Goal: Information Seeking & Learning: Compare options

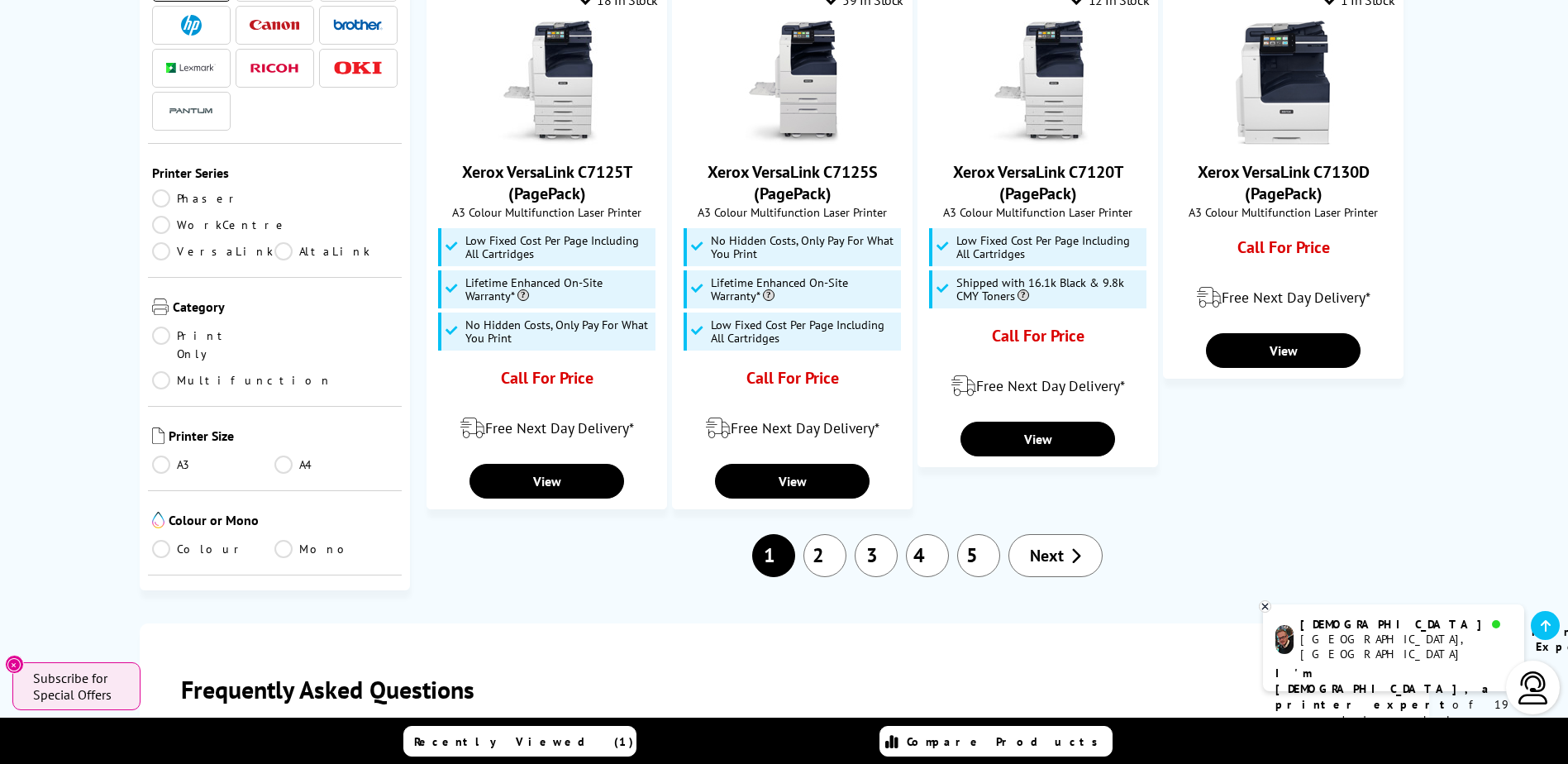
scroll to position [1736, 0]
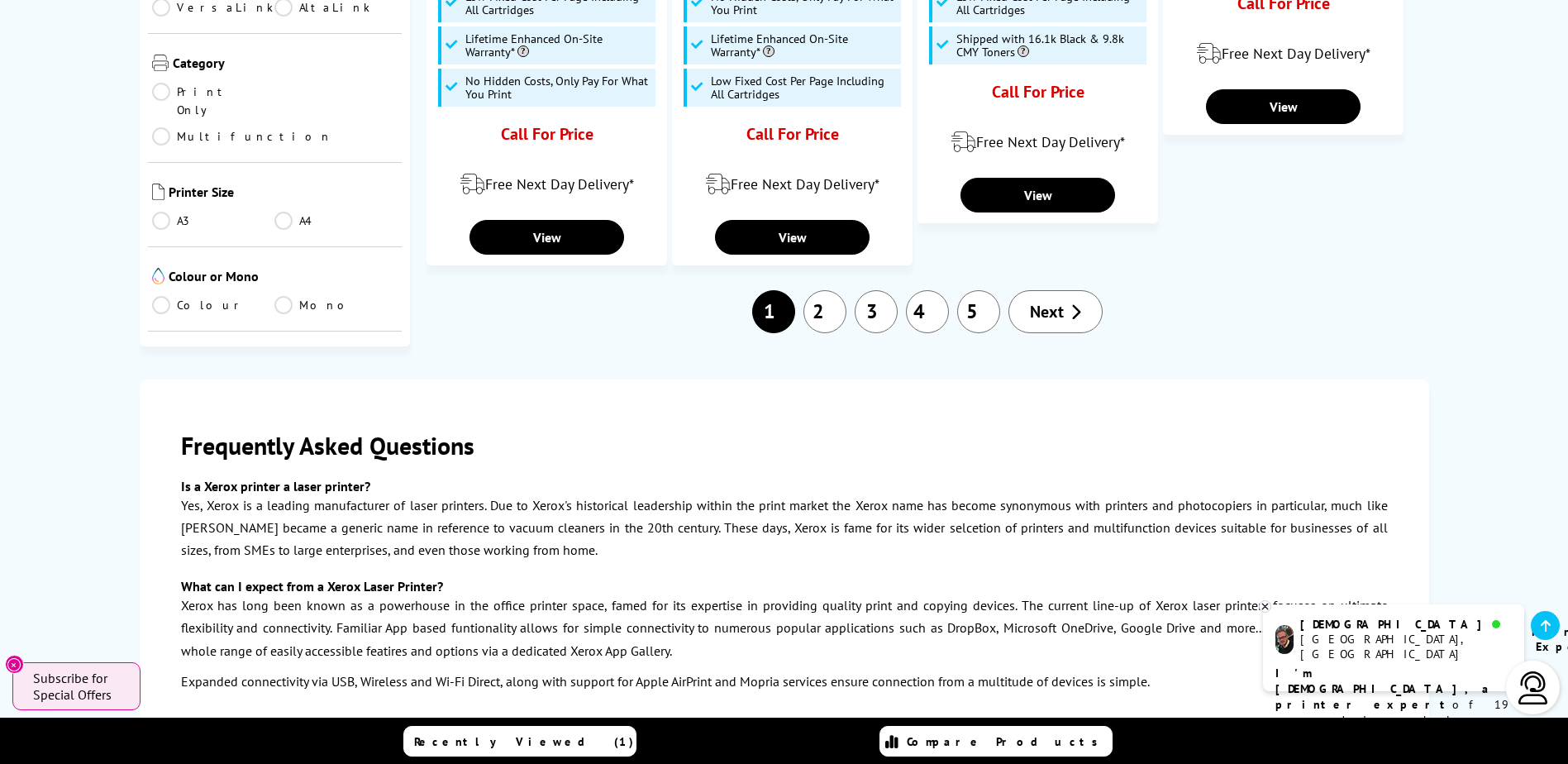
click at [879, 320] on link "3" at bounding box center [876, 312] width 43 height 43
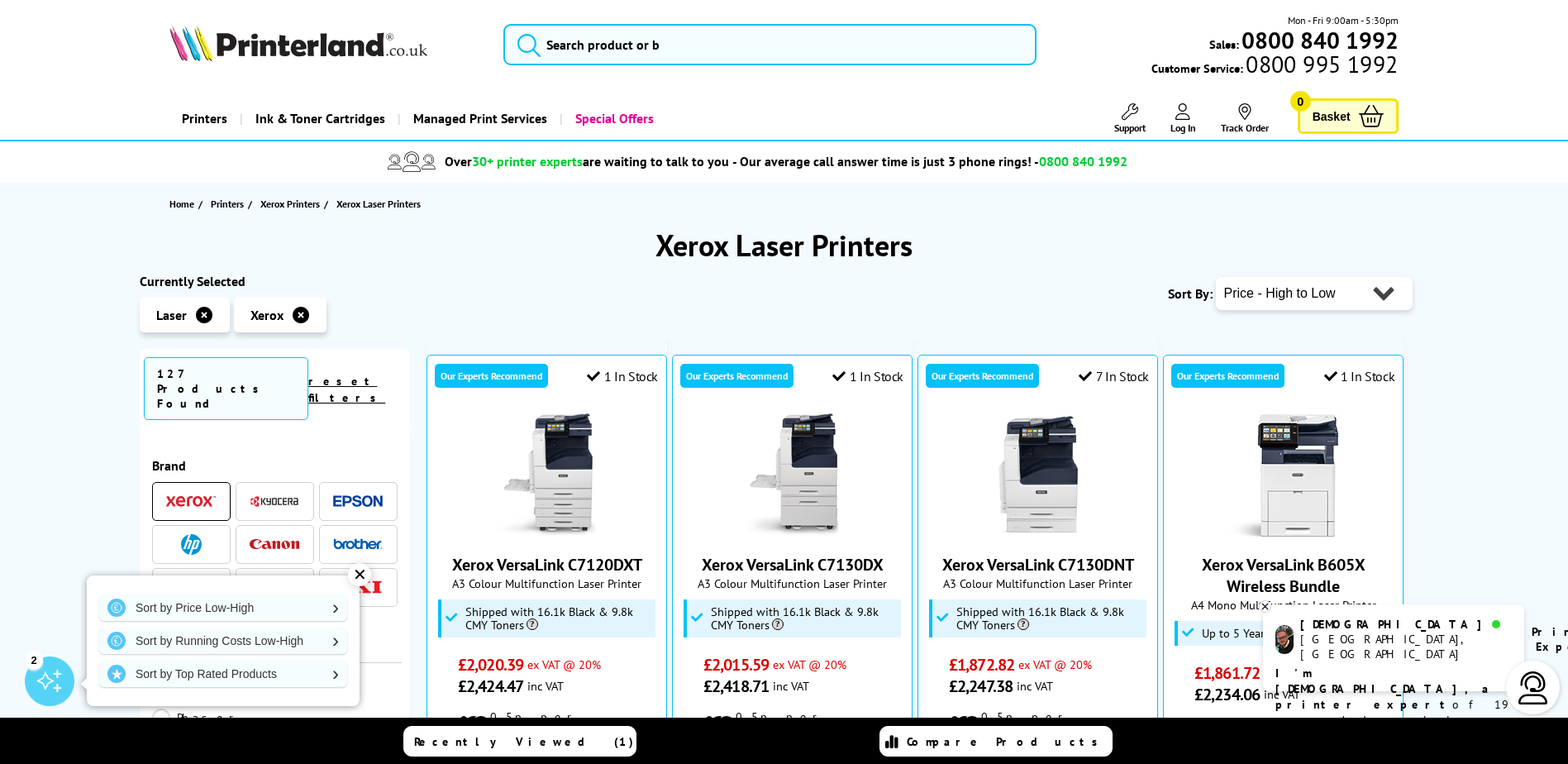
click at [1323, 292] on select "Popularity Rating Price - Low to High Price - High to Low Running Costs - Low t…" at bounding box center [1314, 293] width 197 height 33
select select "Price Ascending"
click at [1216, 277] on select "Popularity Rating Price - Low to High Price - High to Low Running Costs - Low t…" at bounding box center [1314, 293] width 197 height 33
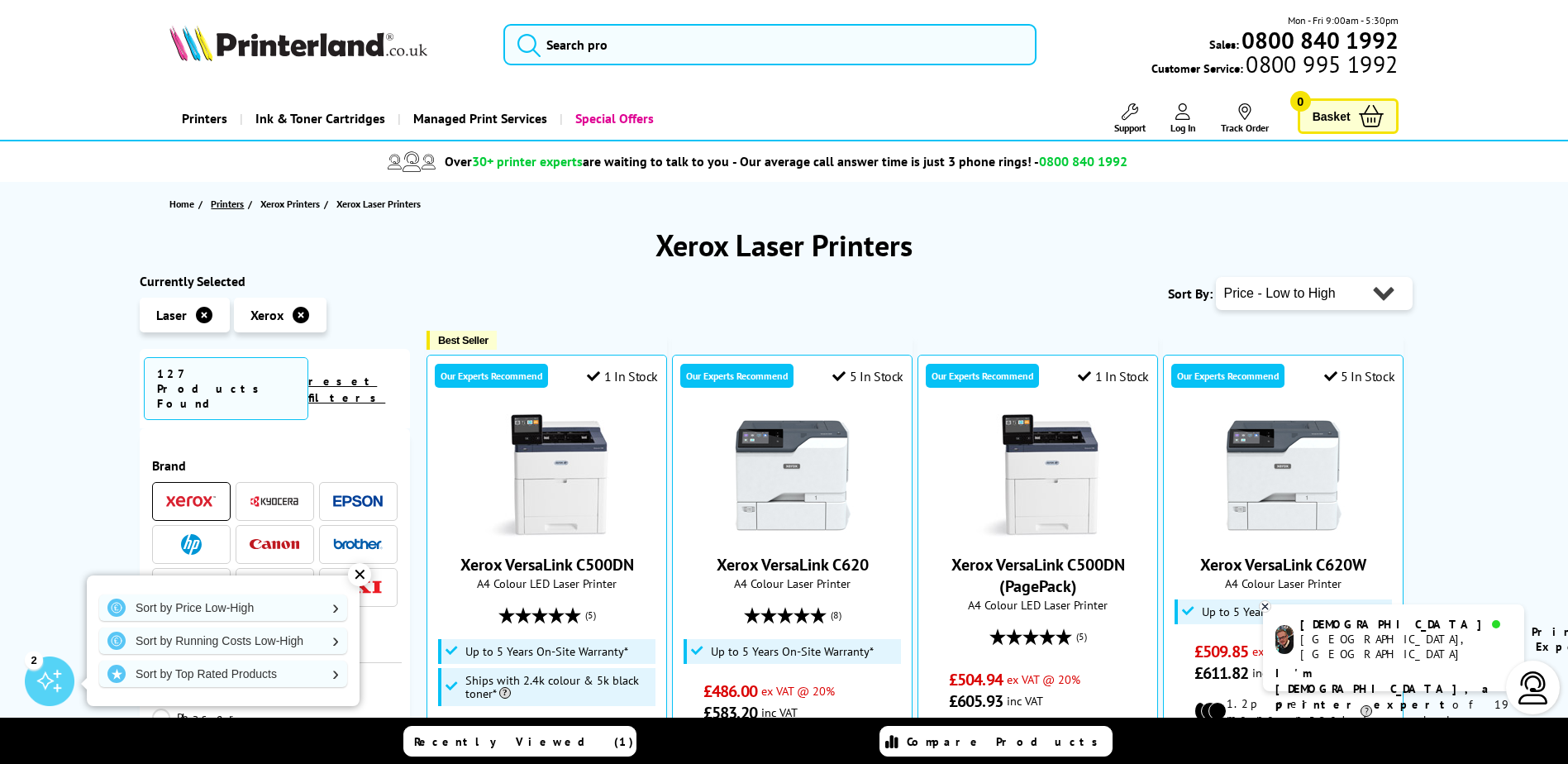
click at [239, 206] on span "Printers" at bounding box center [227, 203] width 33 height 18
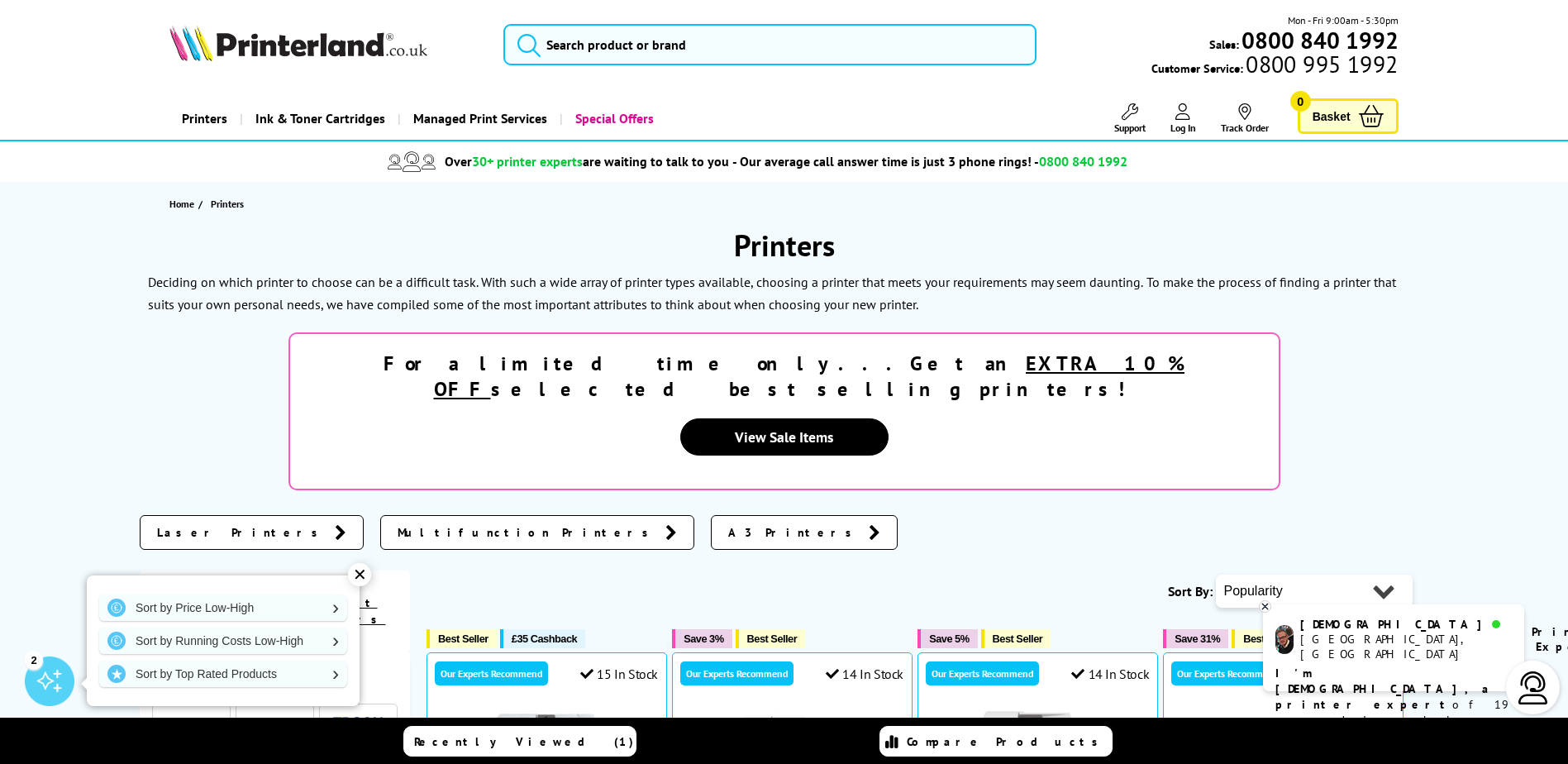
click at [358, 566] on div "✕" at bounding box center [359, 574] width 23 height 23
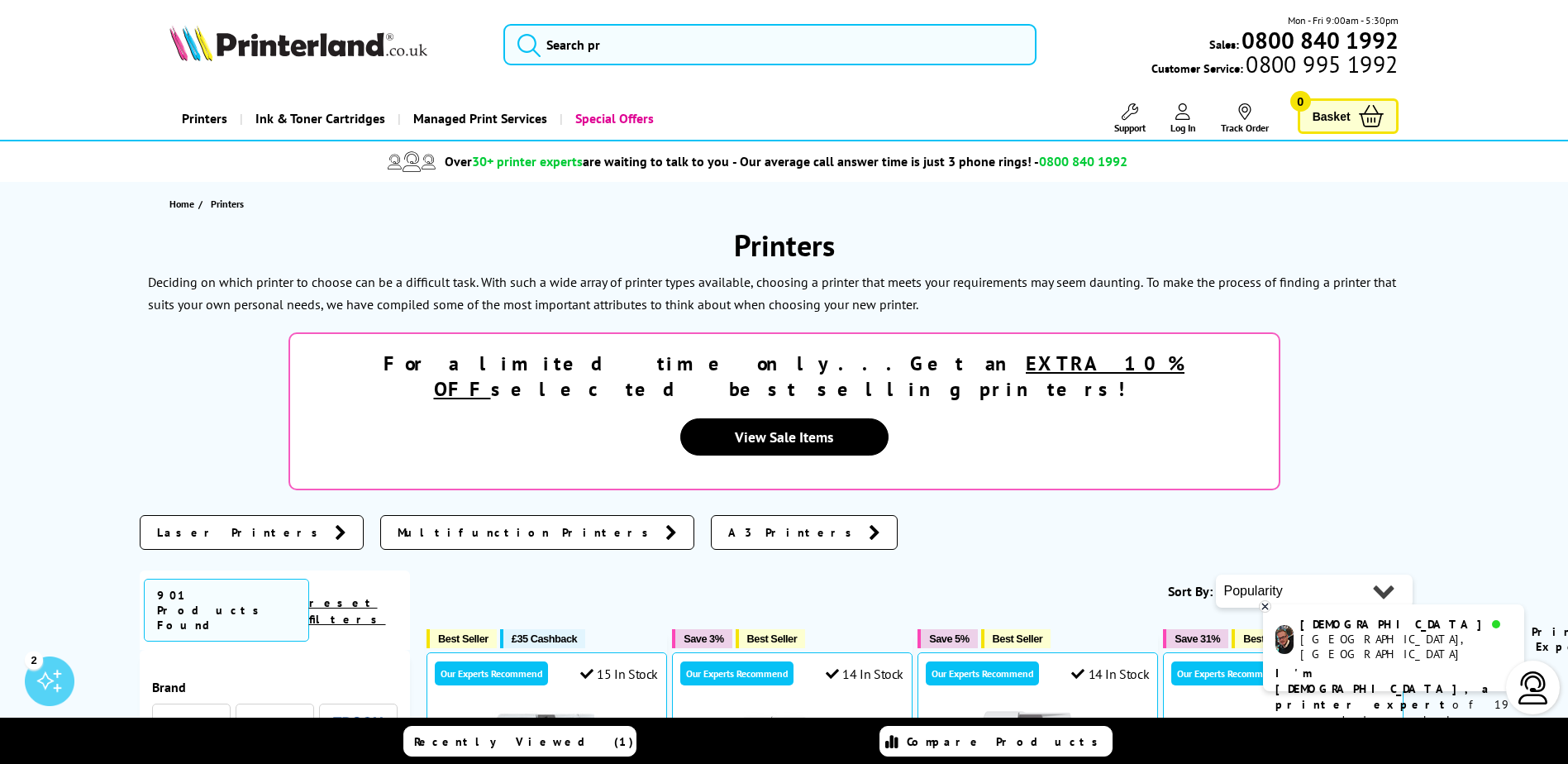
click at [1261, 604] on icon at bounding box center [1265, 606] width 11 height 12
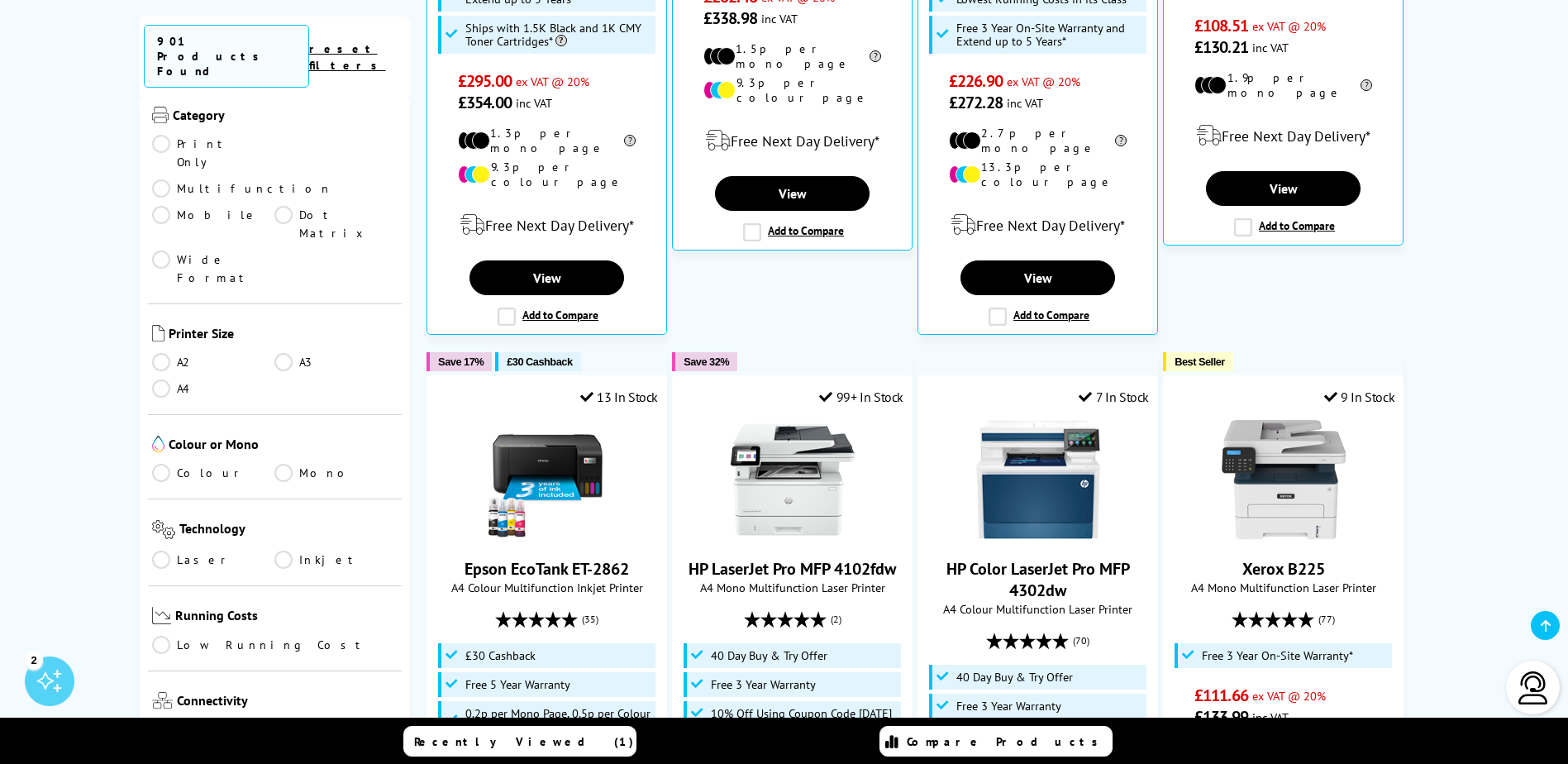
scroll to position [248, 0]
click at [179, 548] on link "Laser" at bounding box center [213, 557] width 123 height 18
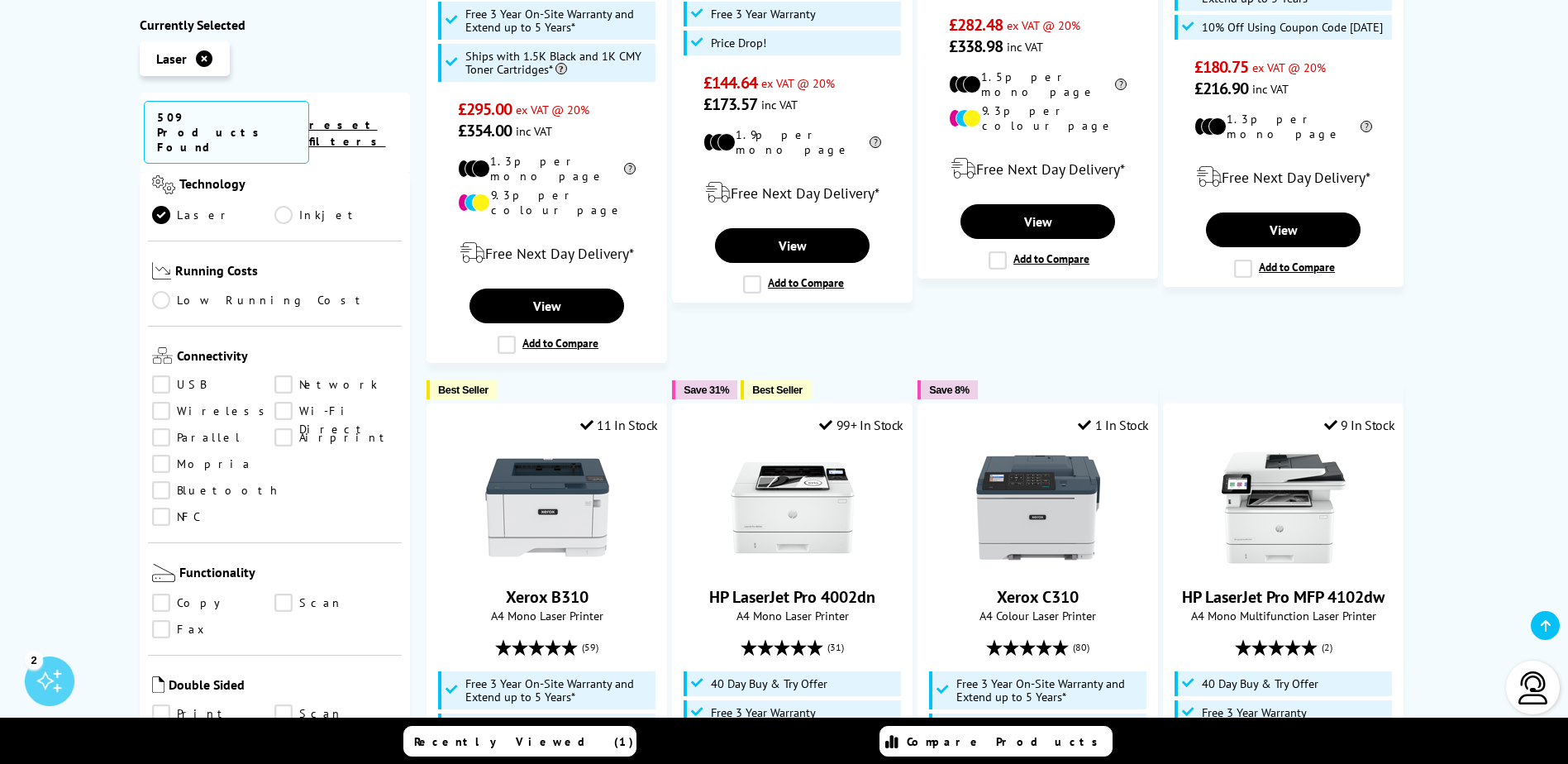
scroll to position [579, 0]
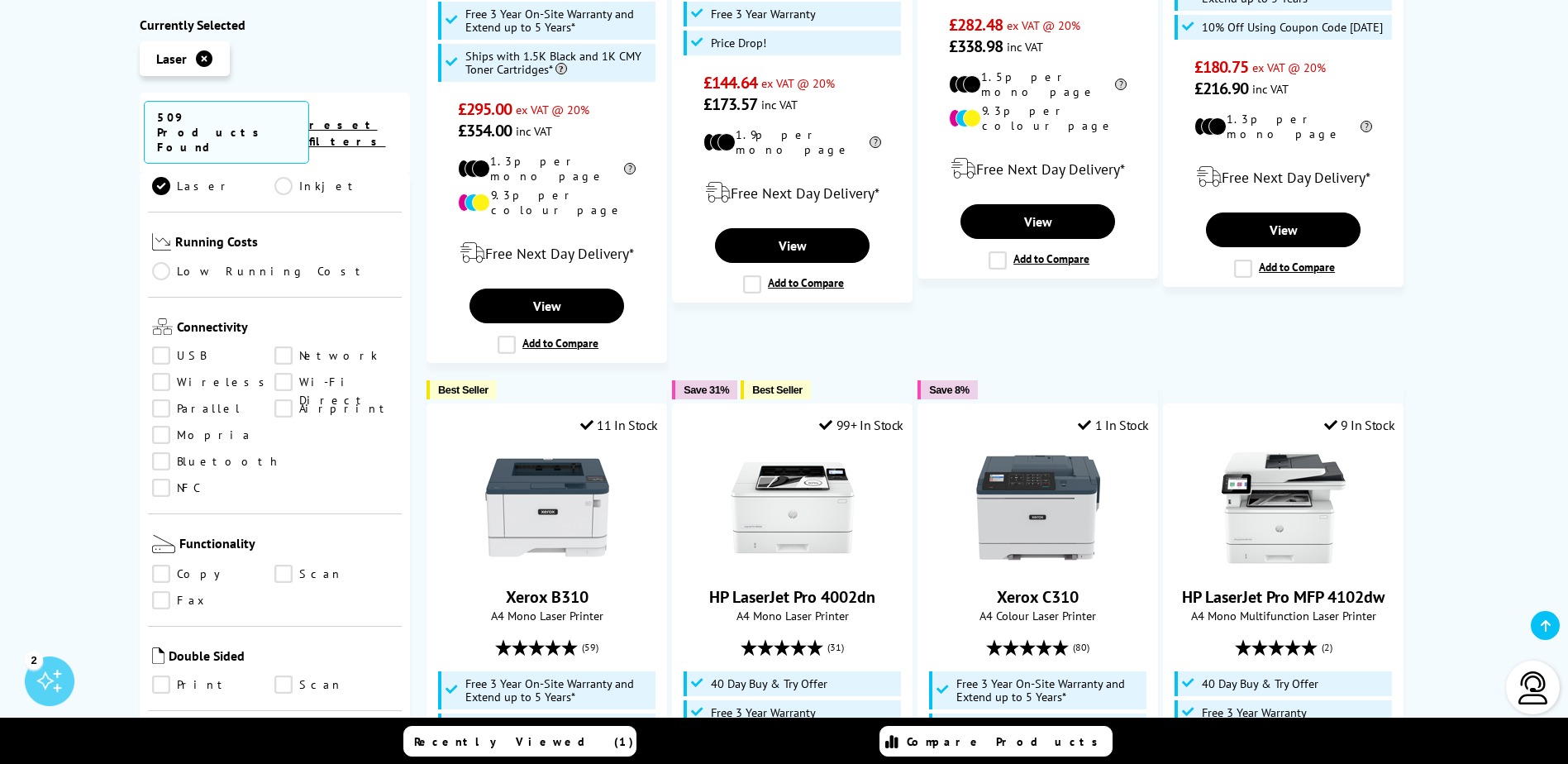
click at [167, 565] on link "Copy" at bounding box center [213, 574] width 123 height 18
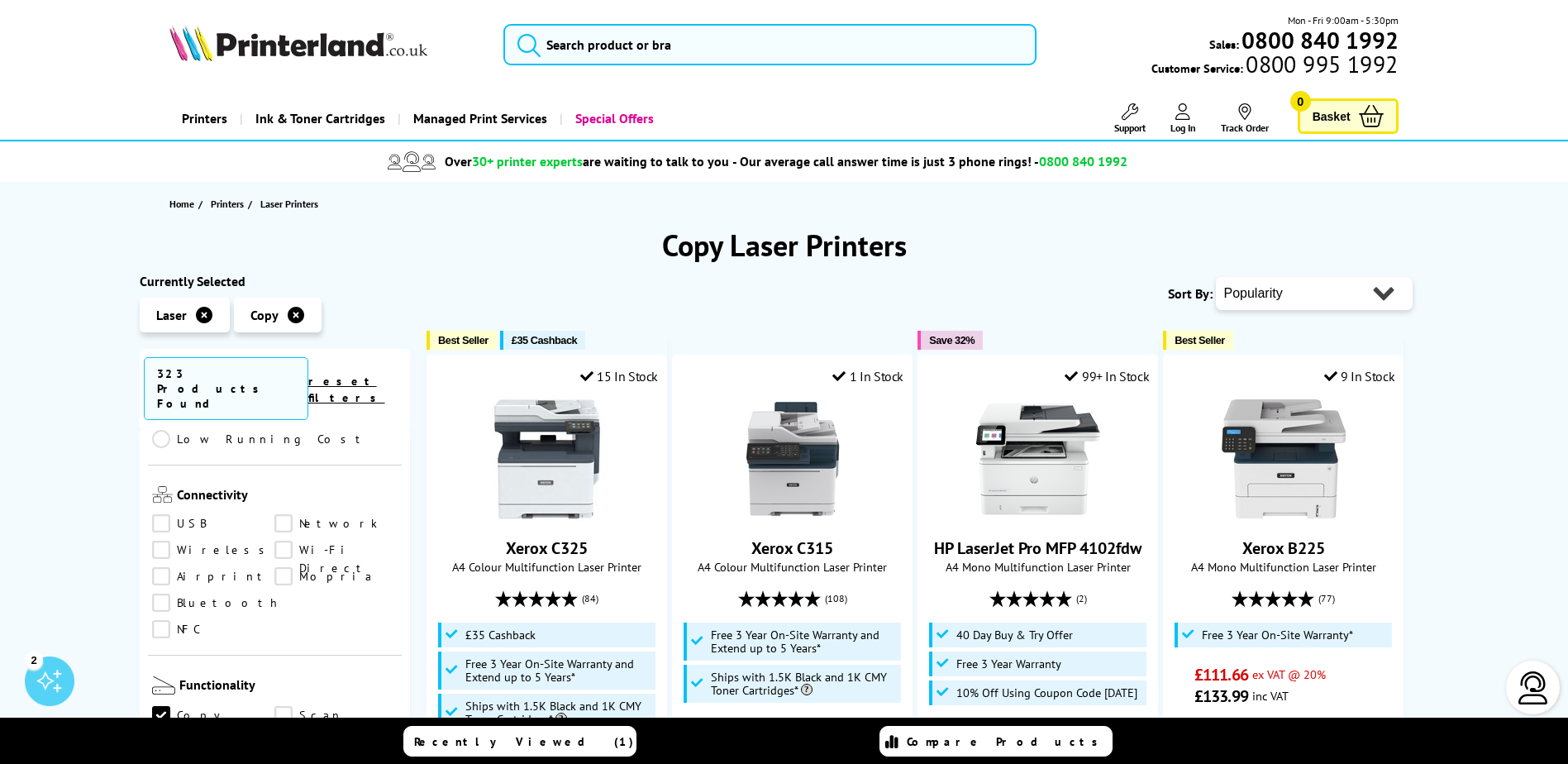
click at [1354, 312] on div "Popularity Rating Price - Low to High Price - High to Low Running Costs - Low t…" at bounding box center [1314, 293] width 197 height 42
click at [1329, 308] on select "Popularity Rating Price - Low to High Price - High to Low Running Costs - Low t…" at bounding box center [1314, 293] width 197 height 33
select select "Price Ascending"
click at [1216, 277] on select "Popularity Rating Price - Low to High Price - High to Low Running Costs - Low t…" at bounding box center [1314, 293] width 197 height 33
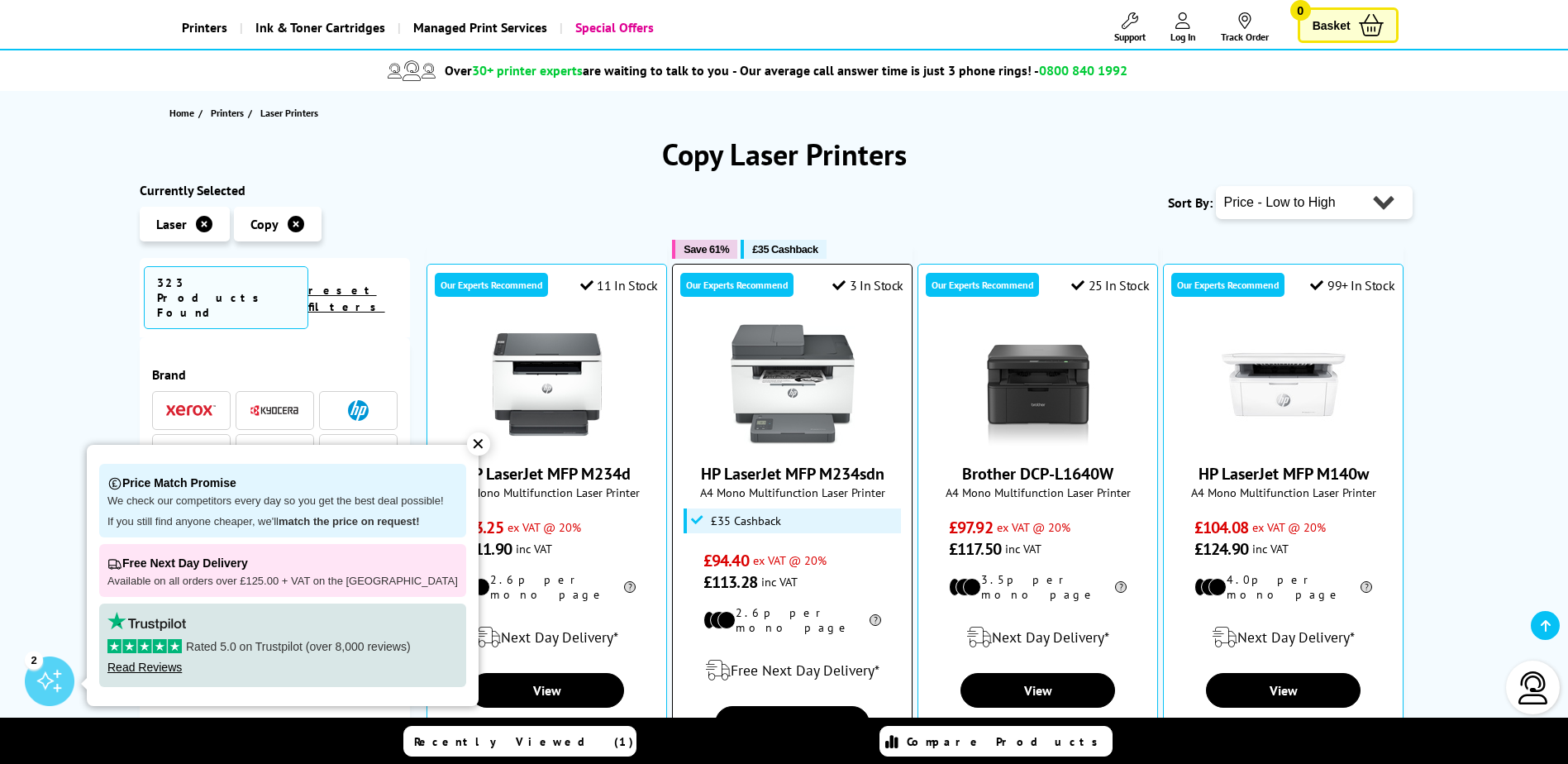
scroll to position [248, 0]
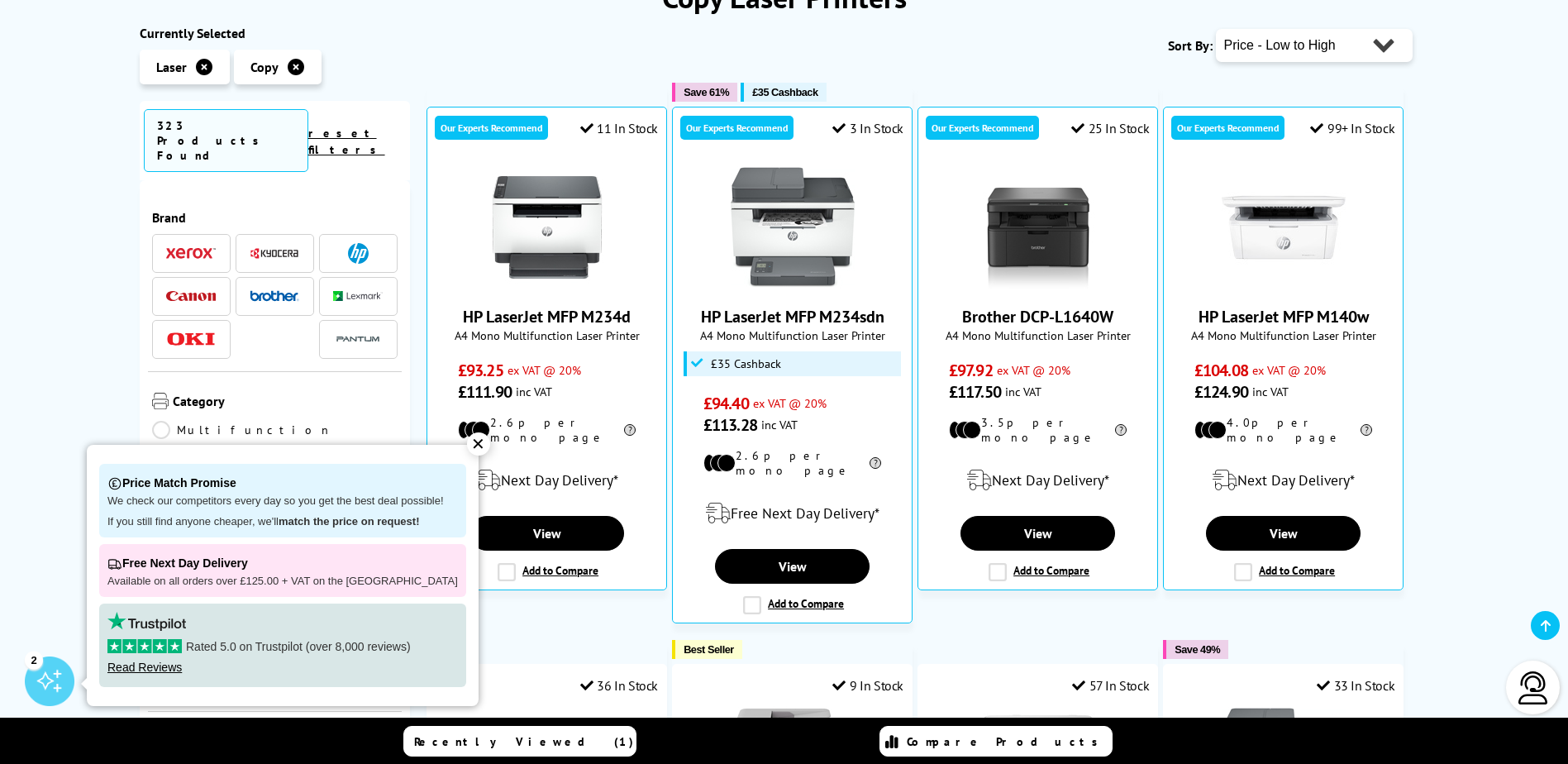
click at [467, 449] on div "✕" at bounding box center [478, 444] width 23 height 23
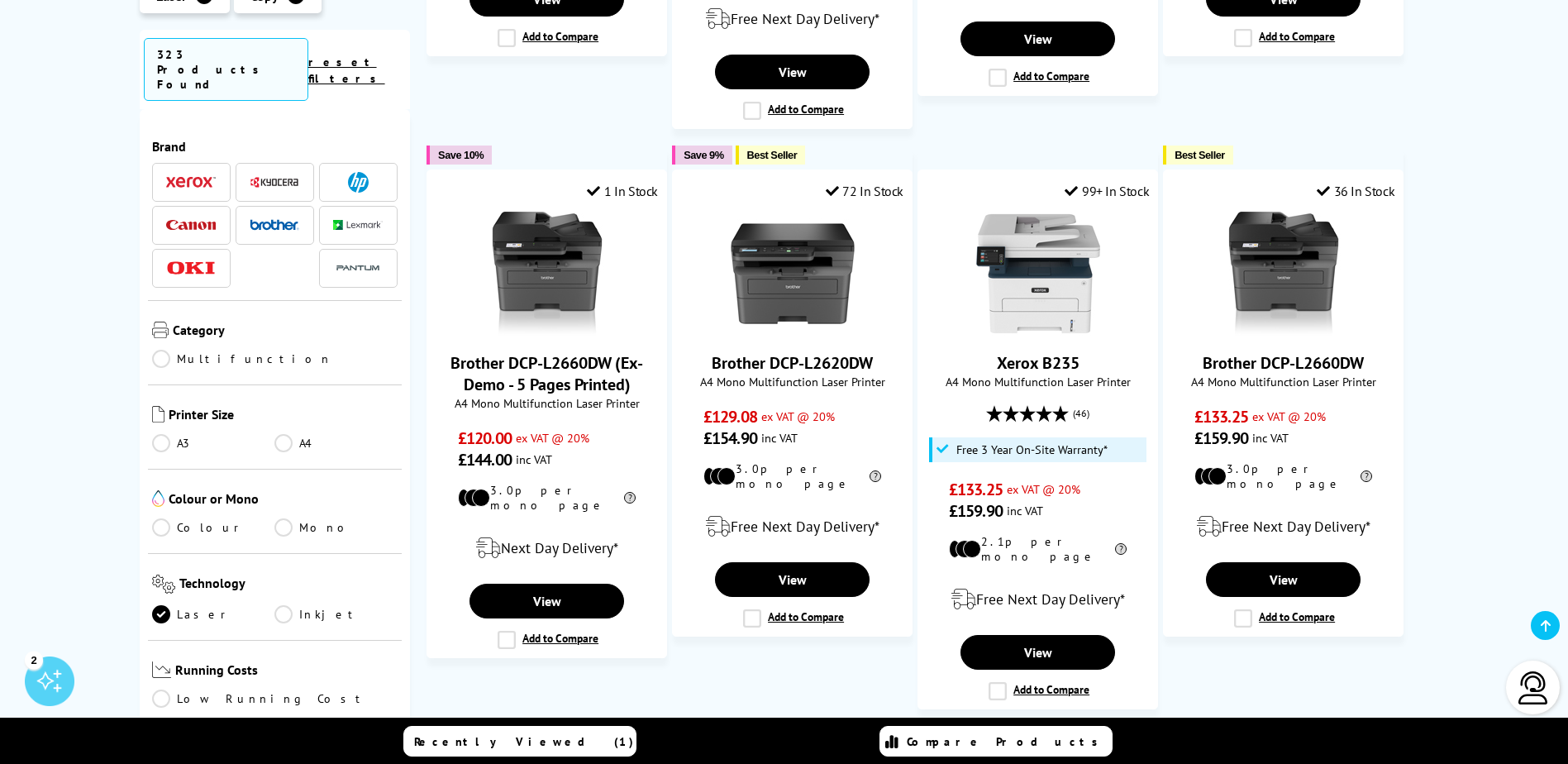
scroll to position [1736, 0]
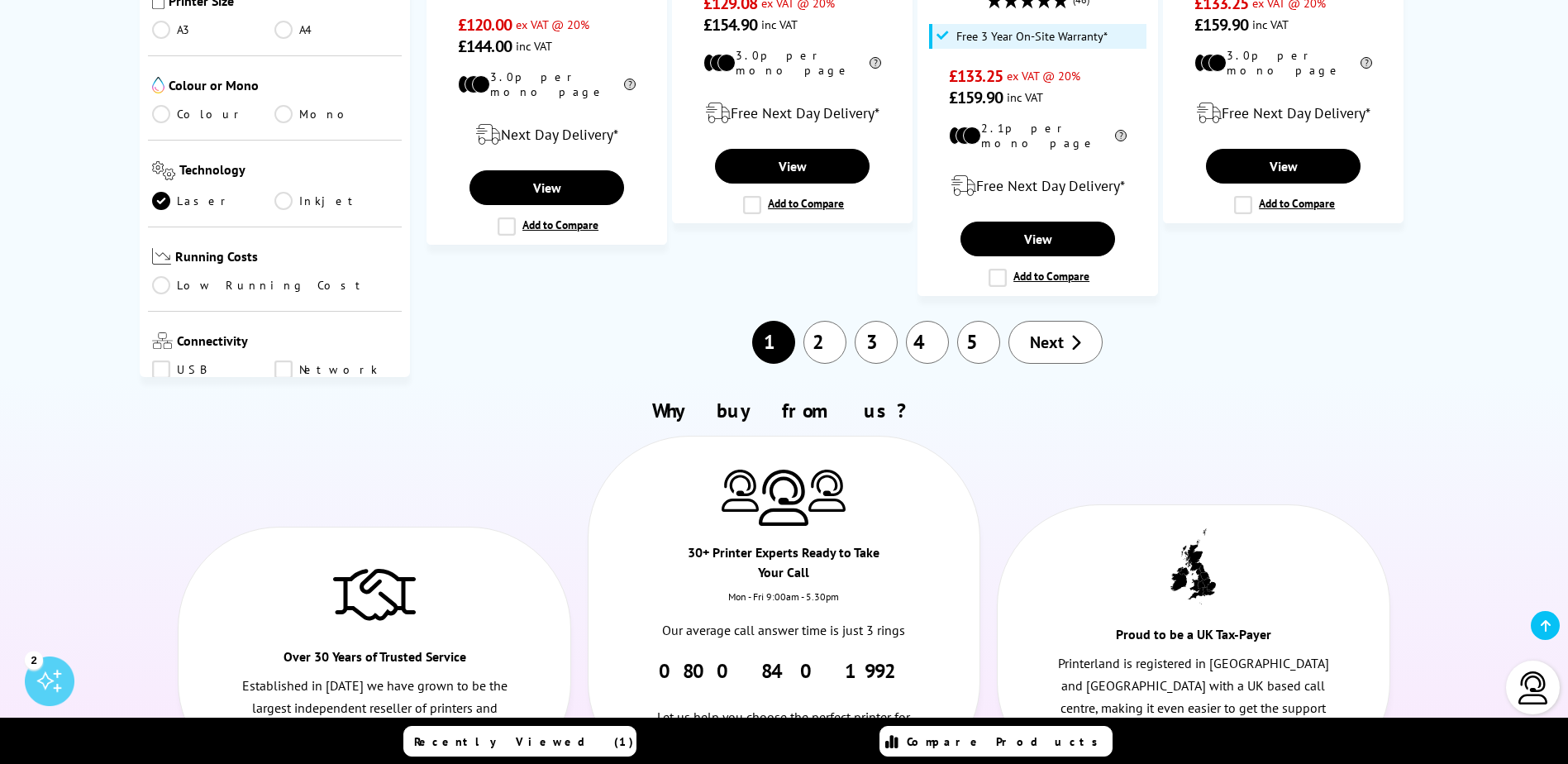
click at [814, 321] on link "2" at bounding box center [825, 342] width 43 height 43
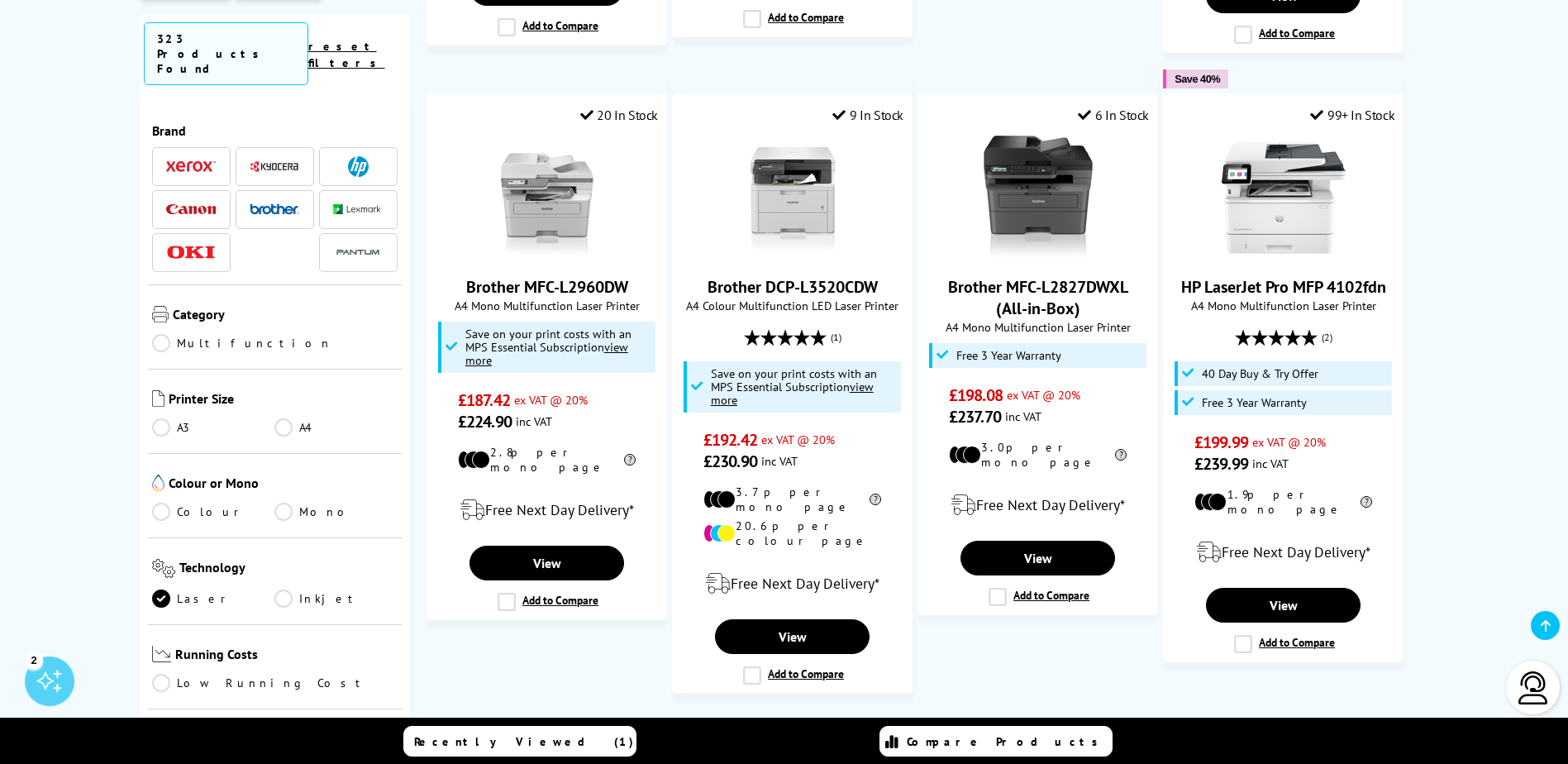
scroll to position [1571, 0]
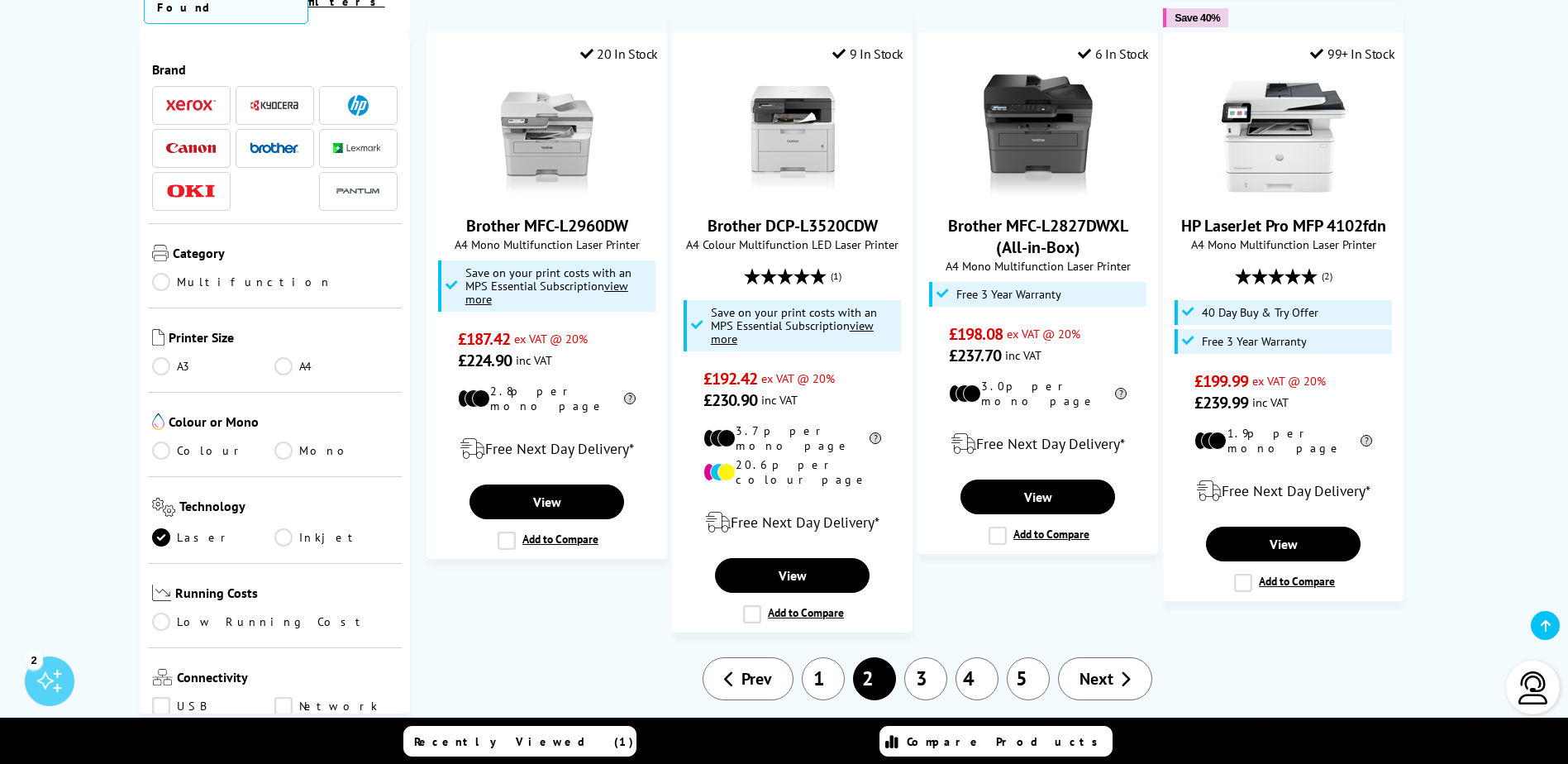
click at [913, 658] on link "3" at bounding box center [925, 679] width 43 height 43
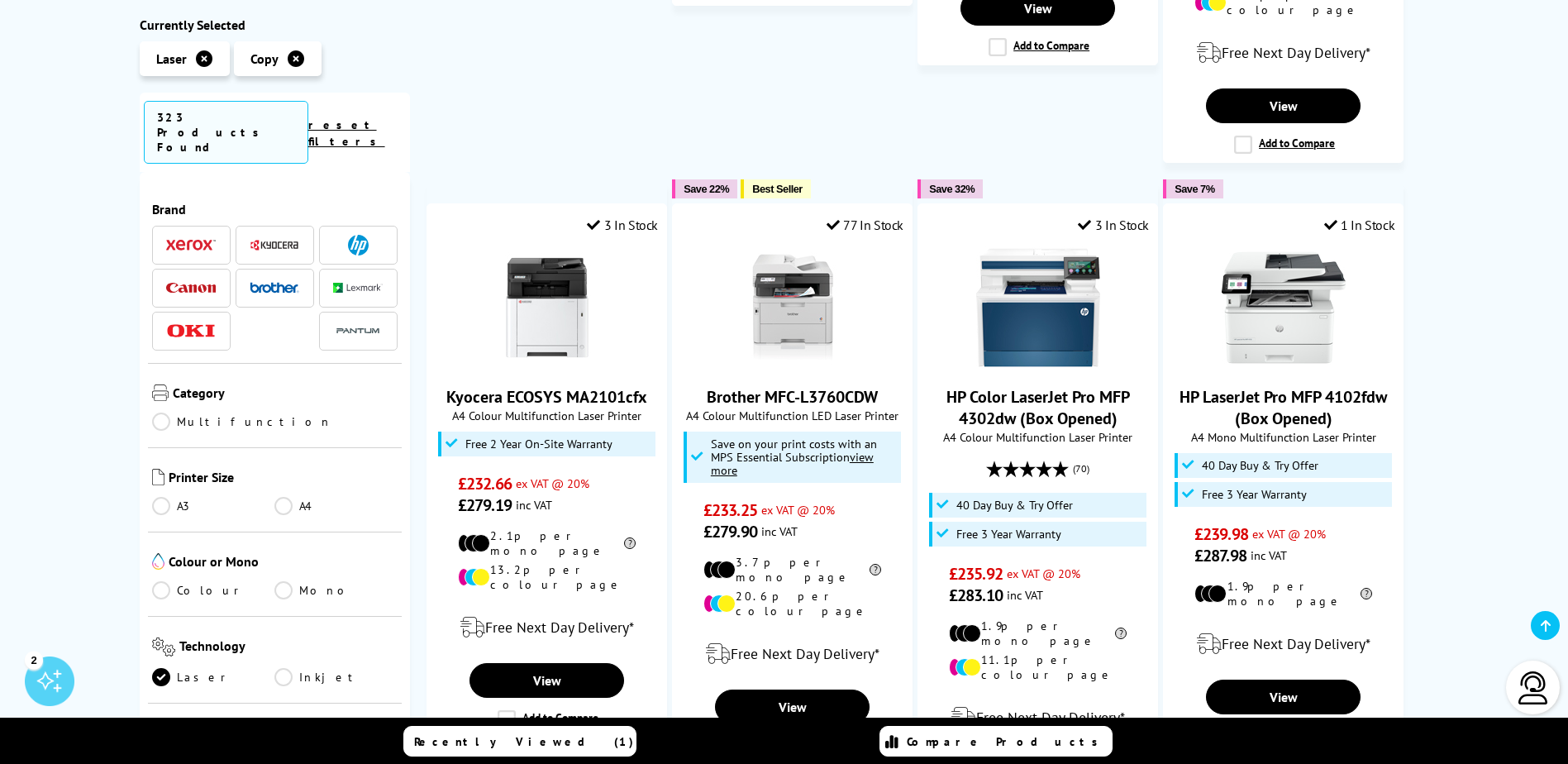
scroll to position [1654, 0]
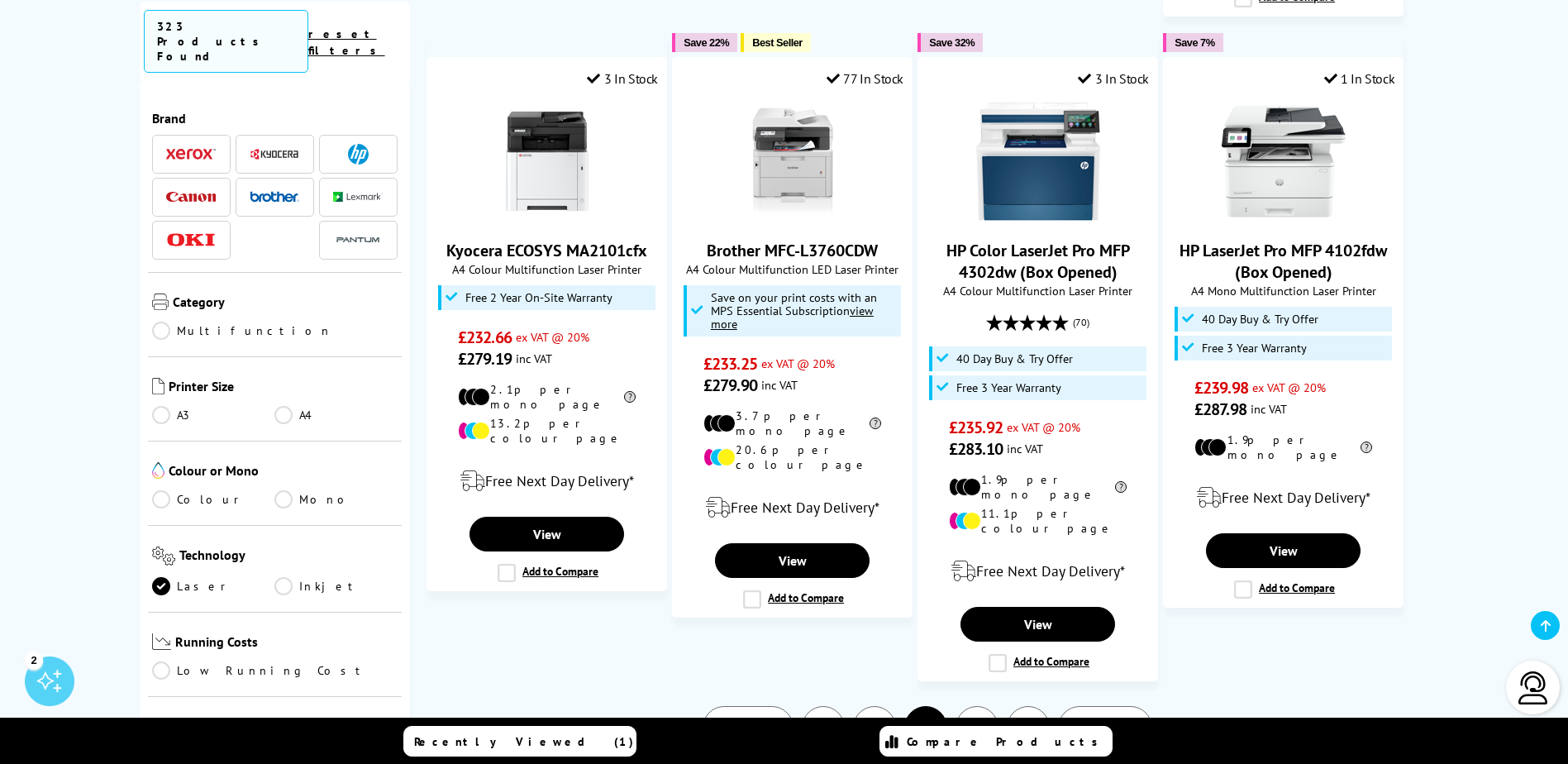
click at [963, 706] on link "4" at bounding box center [976, 727] width 43 height 43
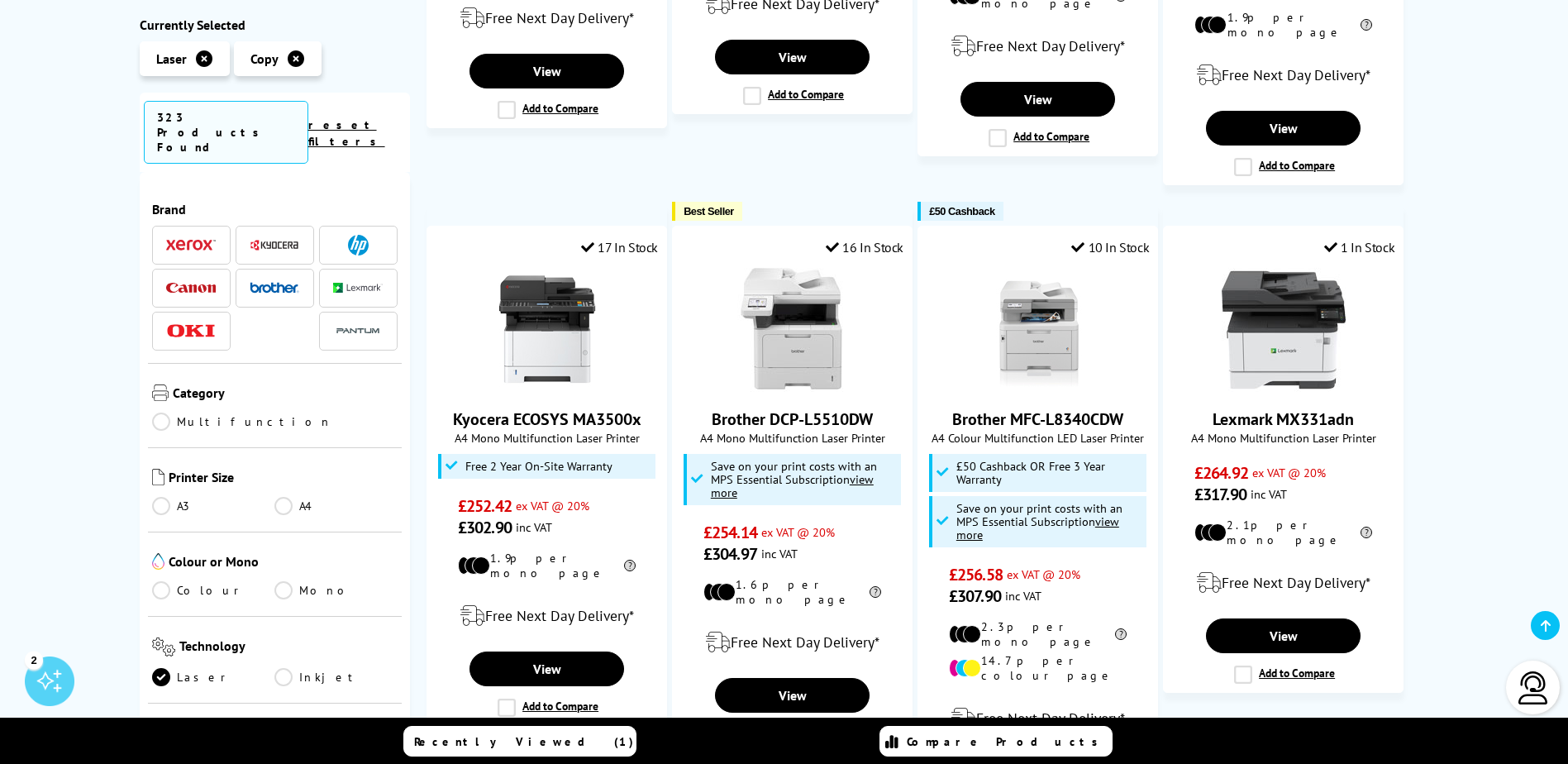
scroll to position [1654, 0]
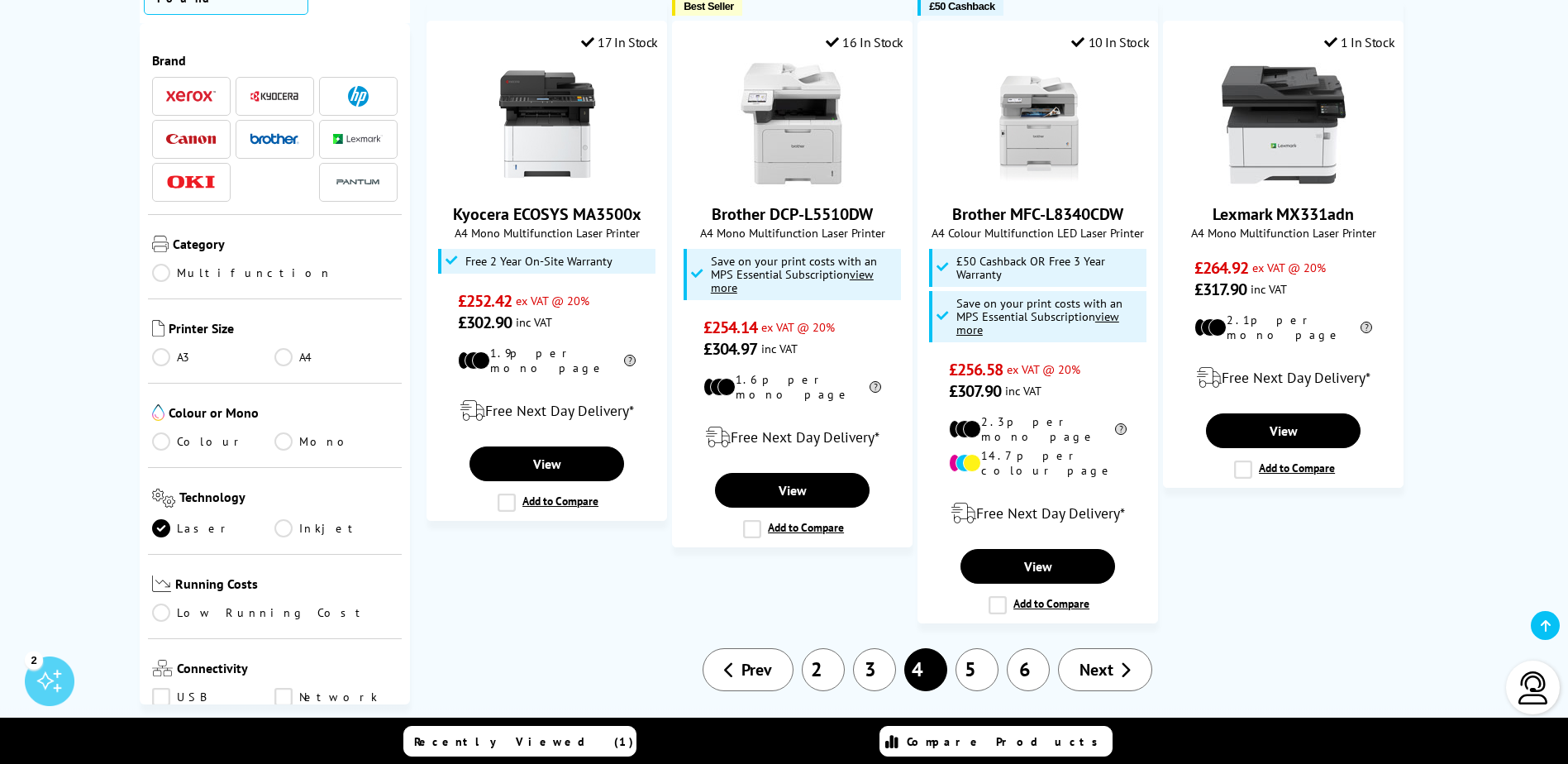
click at [978, 648] on link "5" at bounding box center [976, 670] width 43 height 43
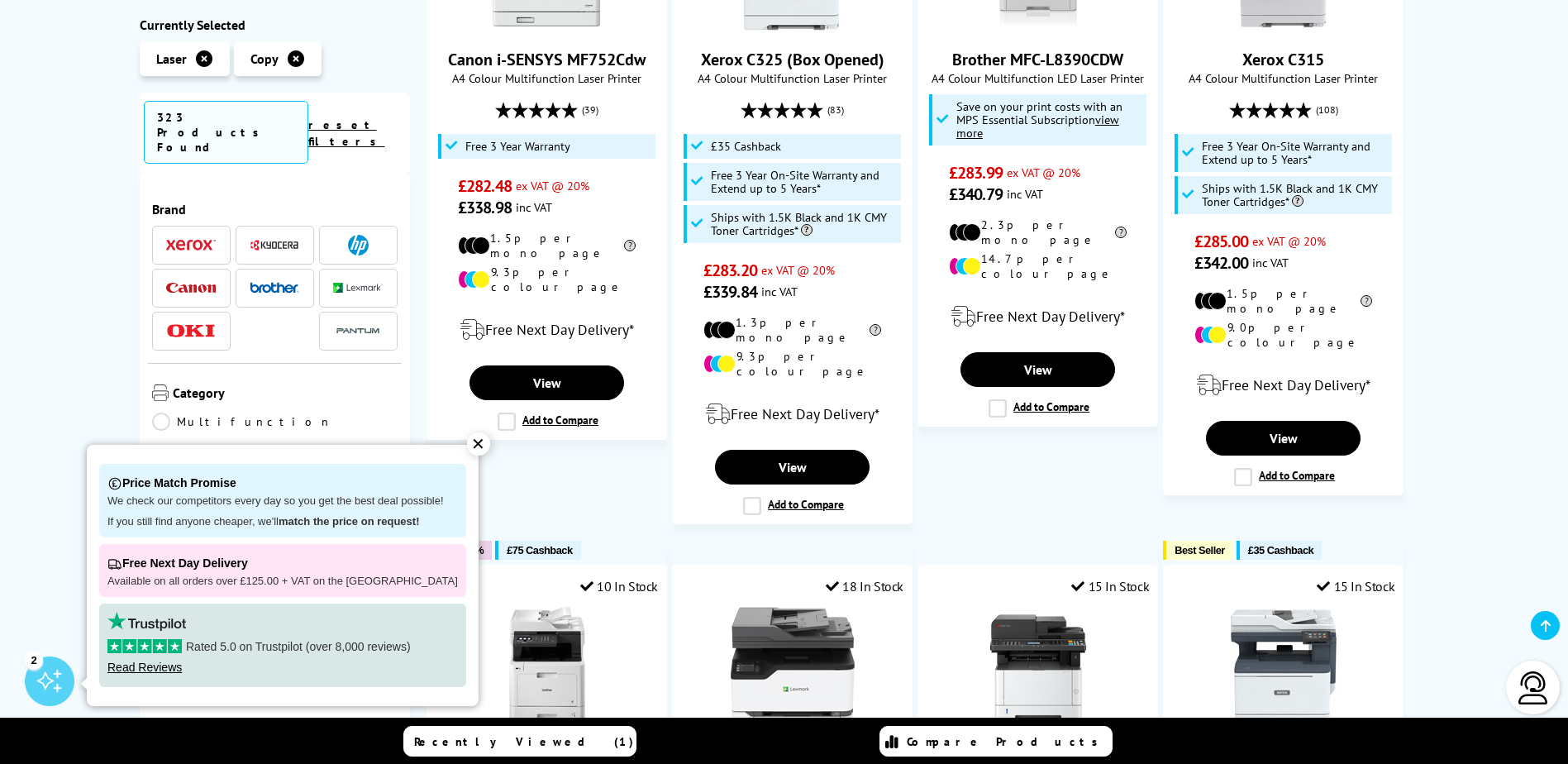
scroll to position [1406, 0]
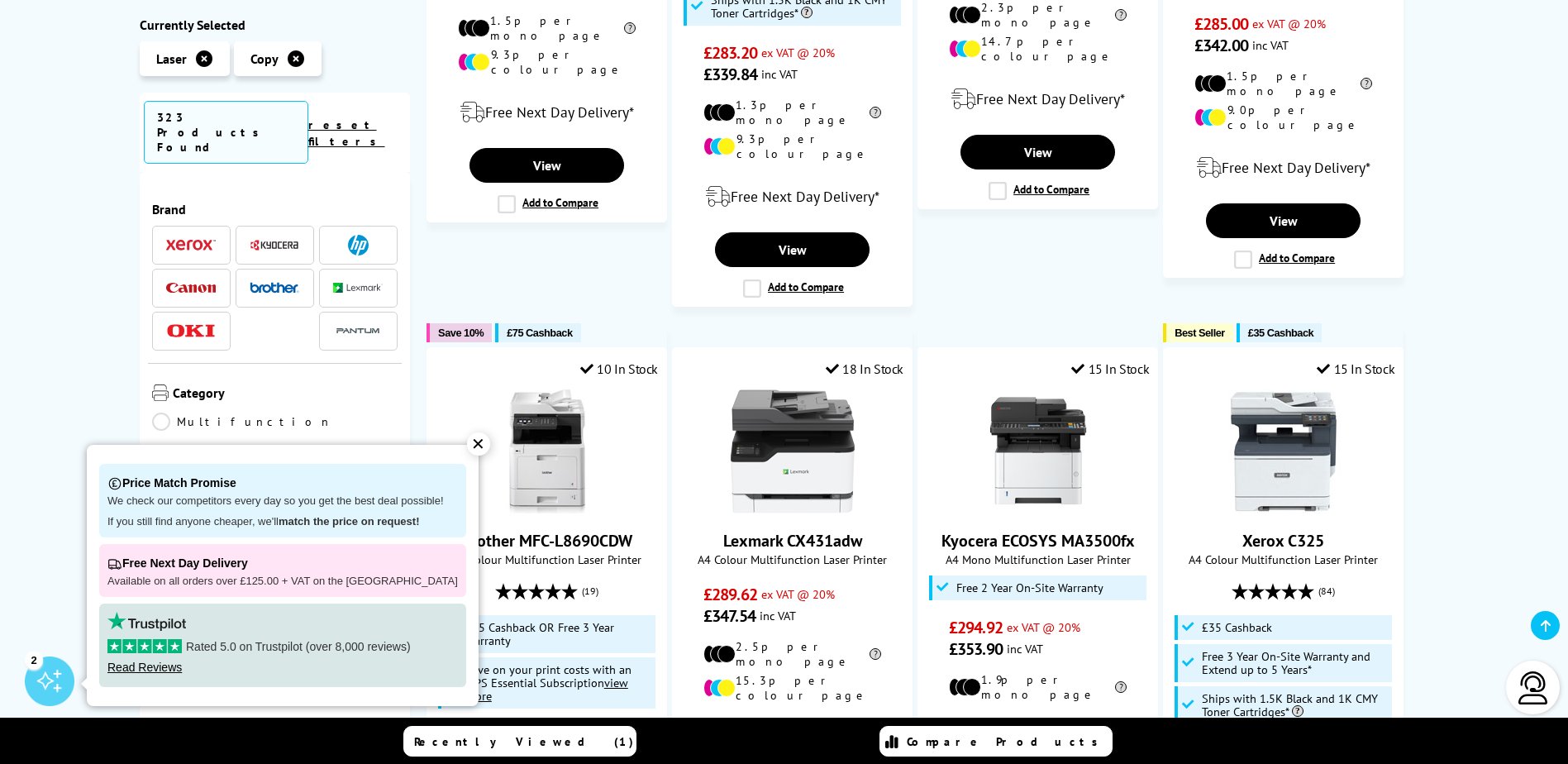
click at [472, 447] on div "✕" at bounding box center [478, 444] width 23 height 23
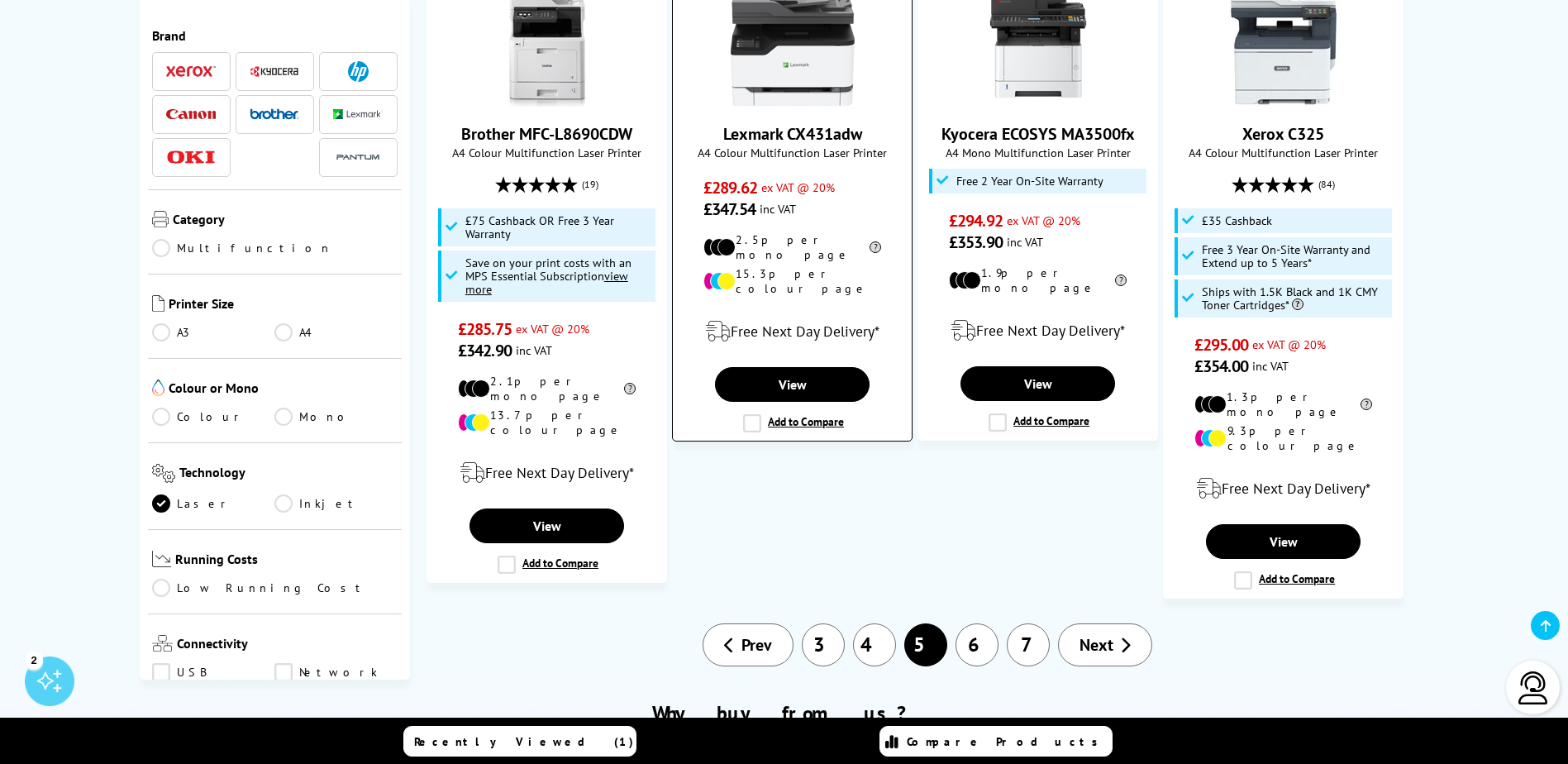
scroll to position [1985, 0]
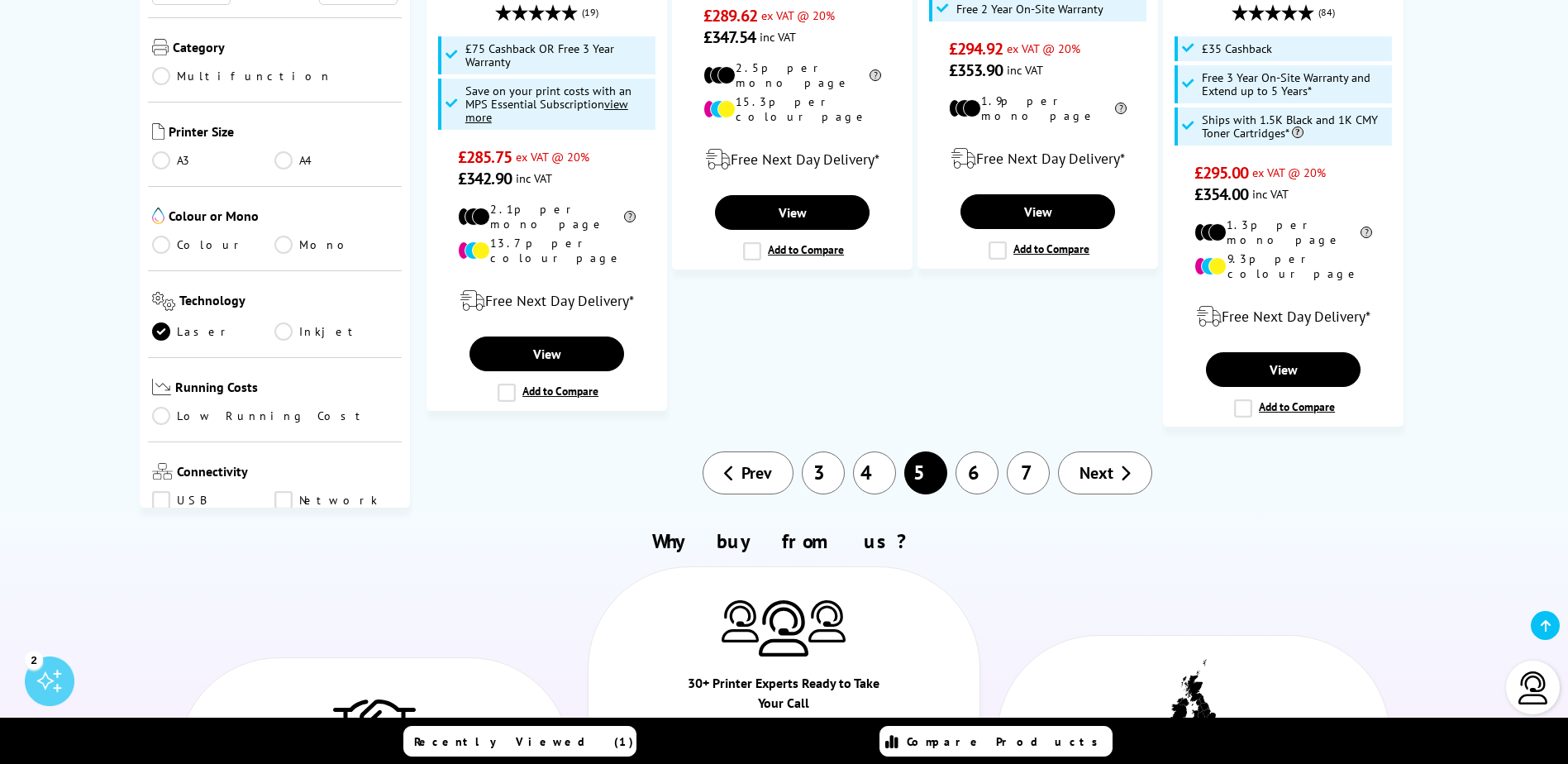
click at [878, 451] on link "4" at bounding box center [875, 473] width 43 height 43
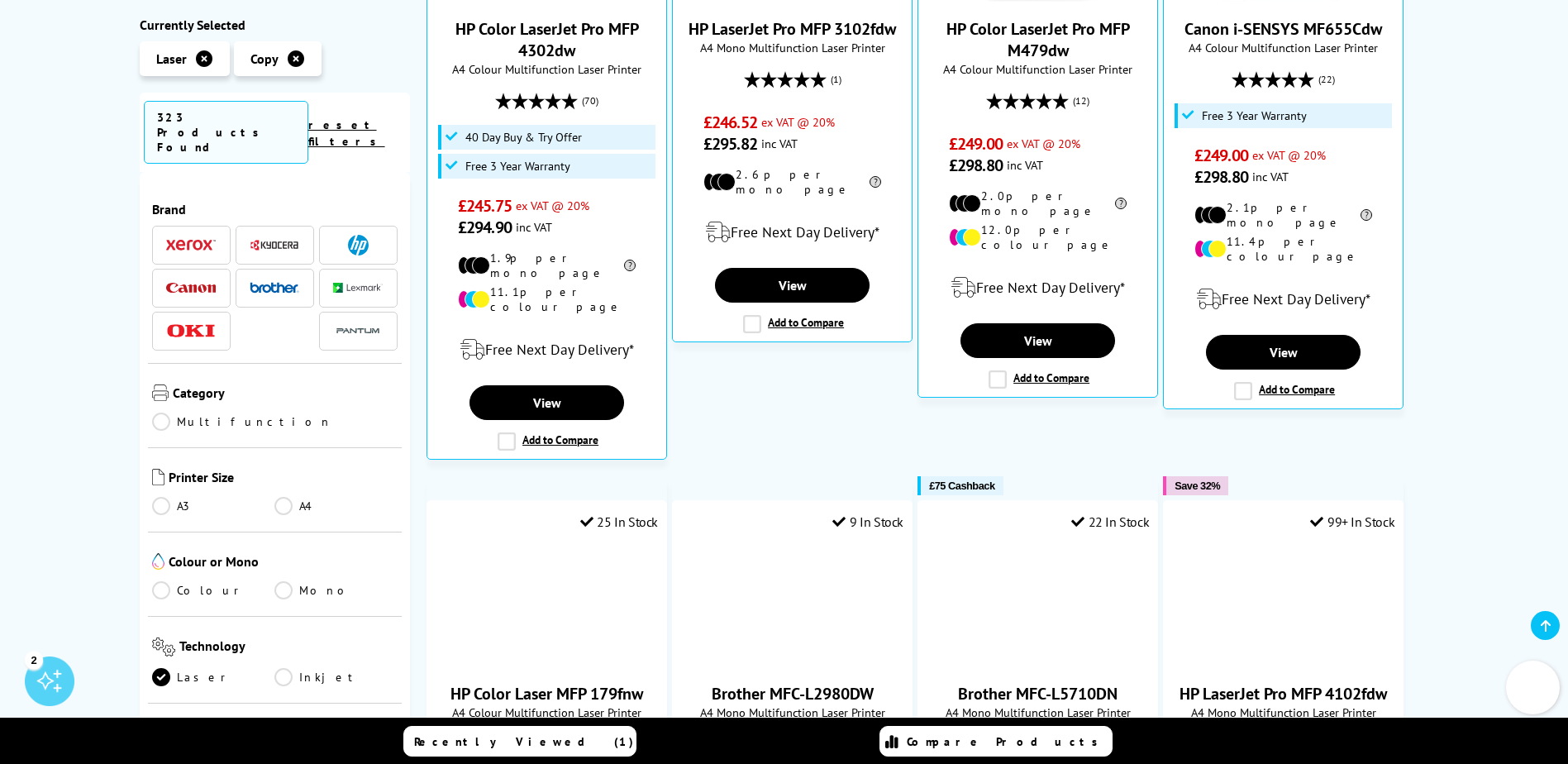
scroll to position [745, 0]
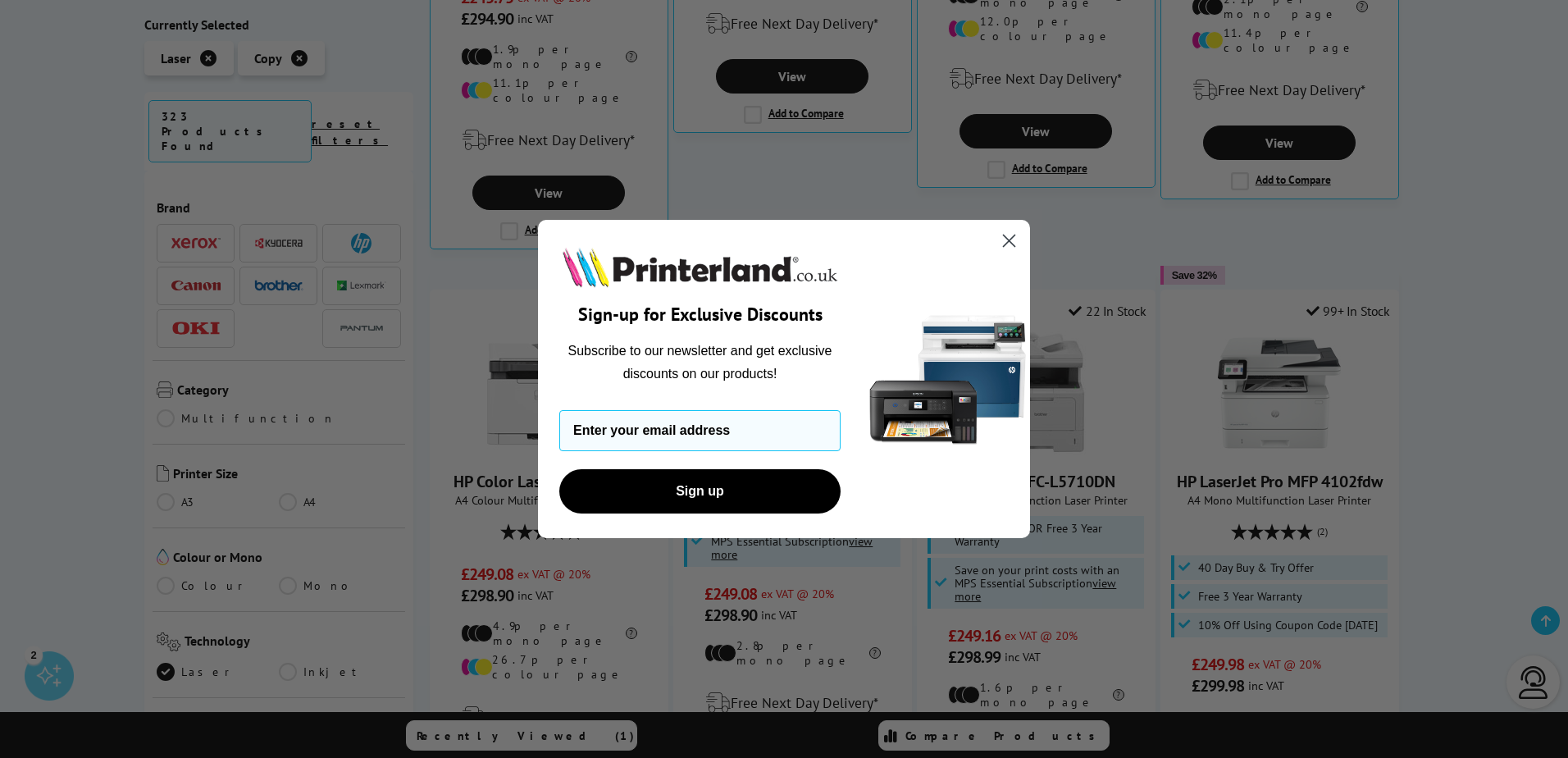
click at [1003, 216] on div "Close dialog Sign-up for Exclusive Discounts Subscribe to our newsletter and ge…" at bounding box center [784, 379] width 1568 height 758
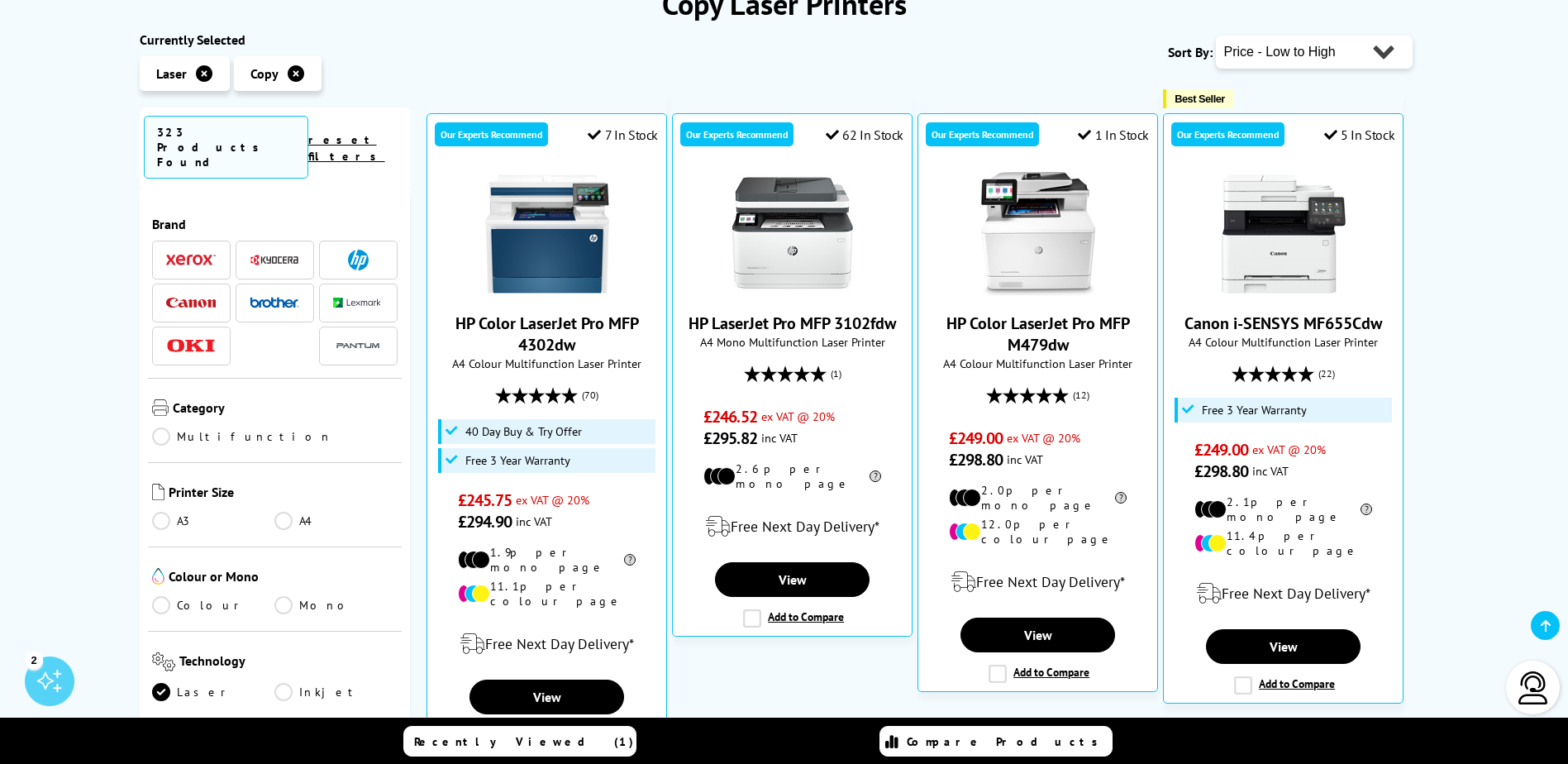
scroll to position [0, 0]
